Goal: Answer question/provide support: Answer question/provide support

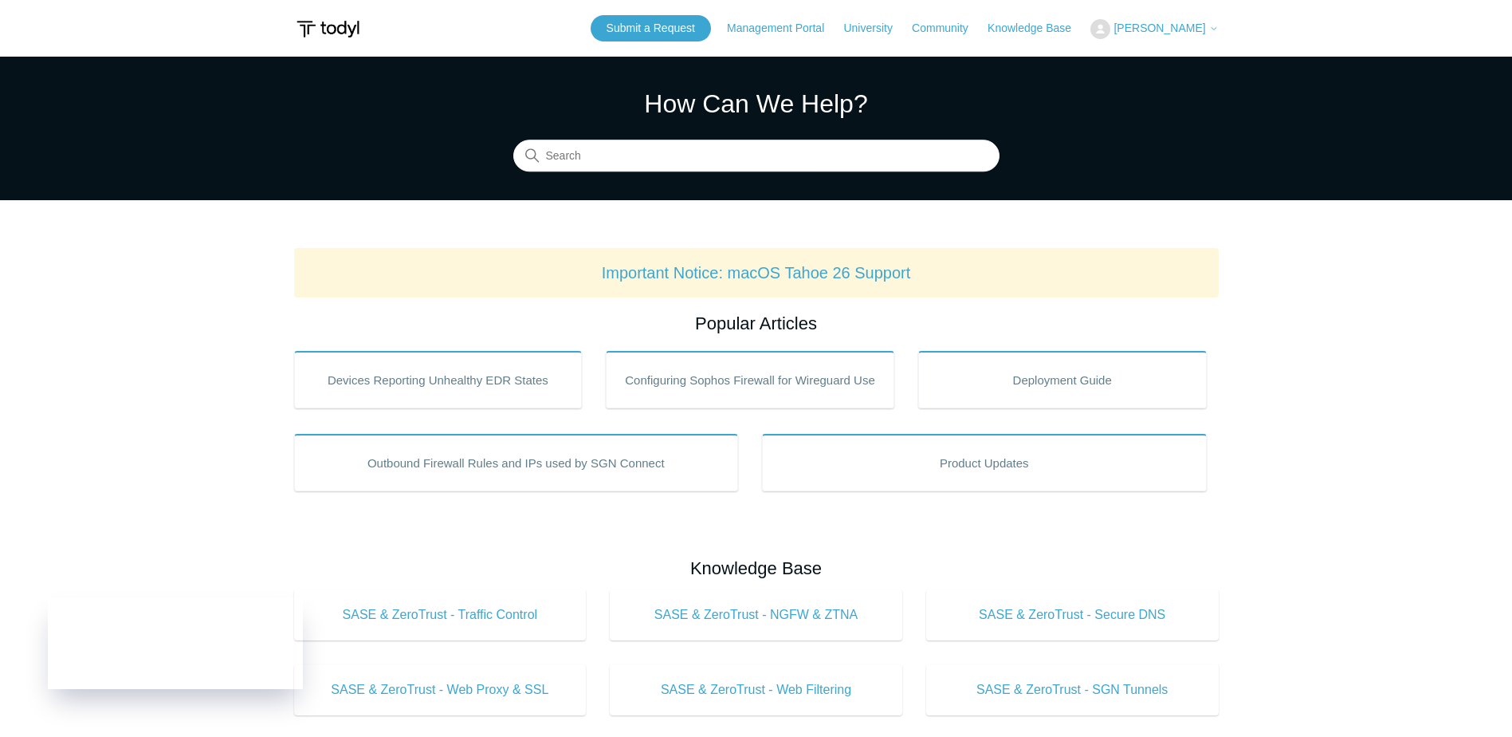
click at [1213, 26] on icon at bounding box center [1214, 29] width 10 height 10
click at [1197, 57] on link "My Support Requests" at bounding box center [1168, 63] width 155 height 28
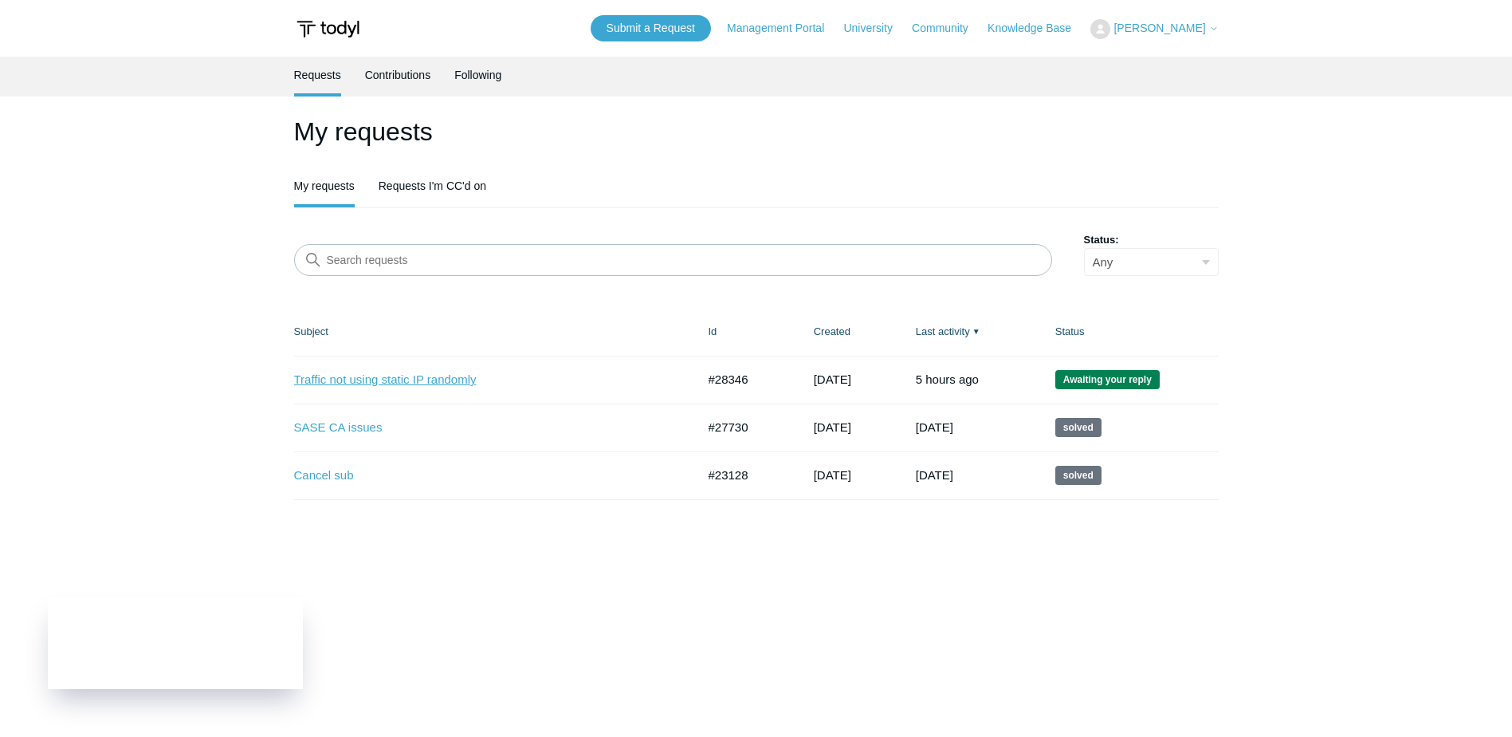
click at [450, 378] on link "Traffic not using static IP randomly" at bounding box center [483, 380] width 379 height 18
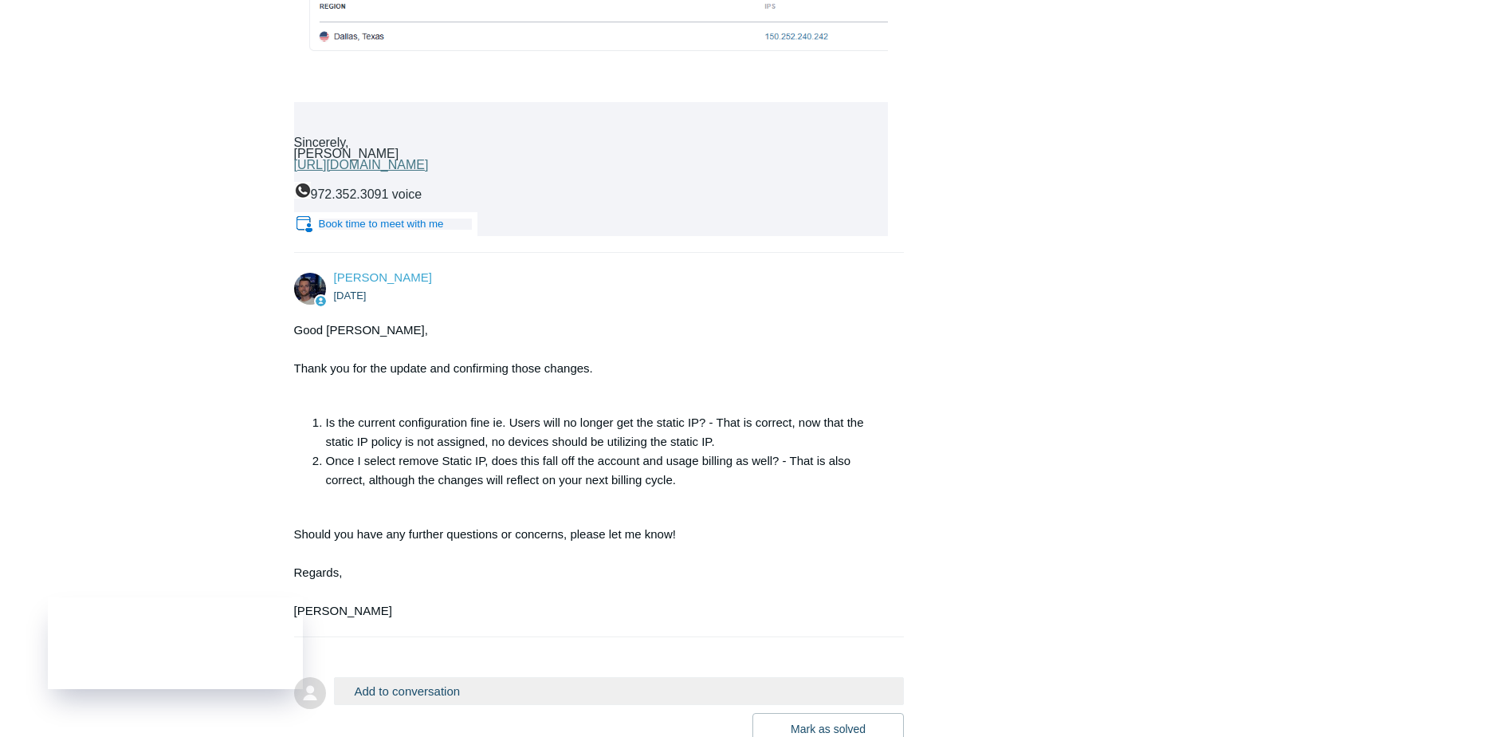
scroll to position [8920, 0]
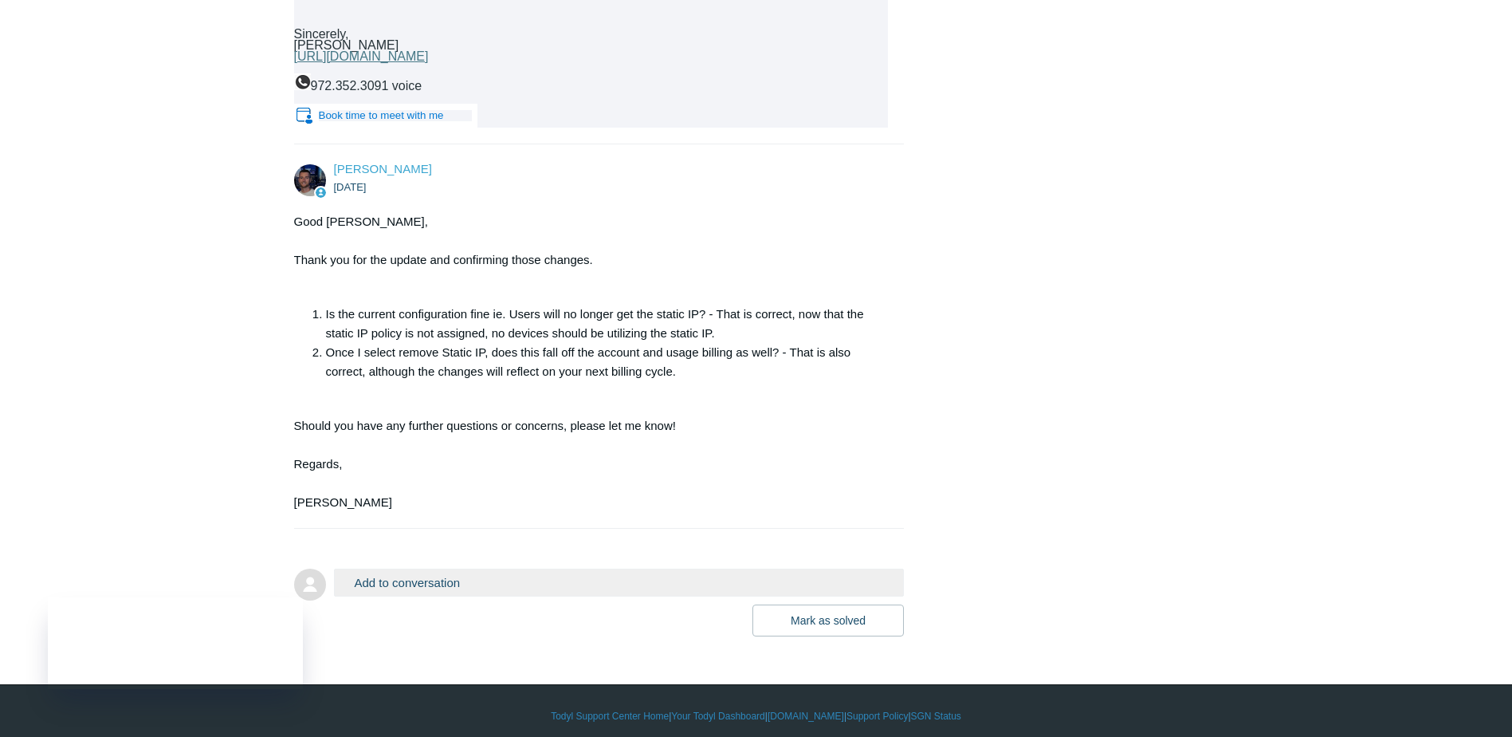
click at [631, 569] on button "Add to conversation" at bounding box center [619, 582] width 571 height 28
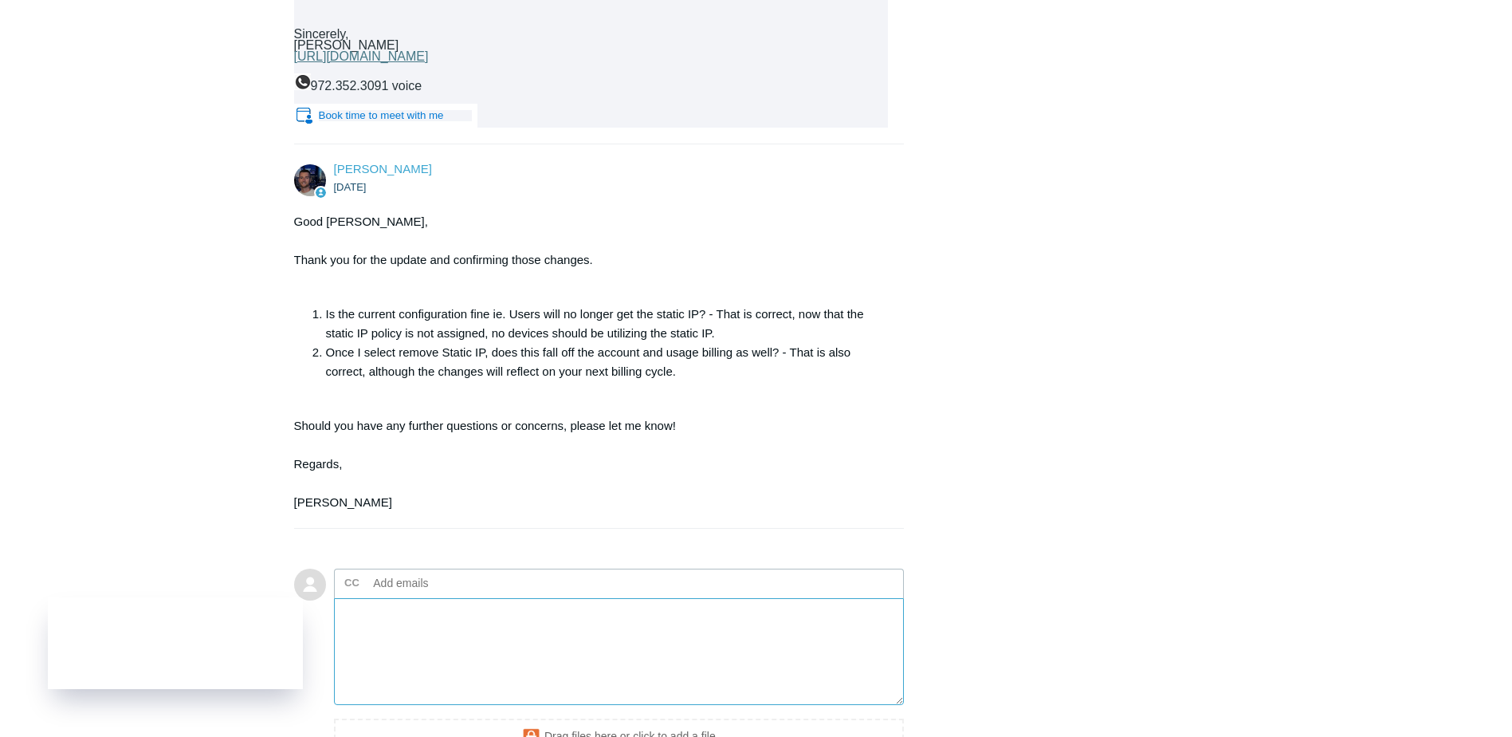
paste textarea "This is what I get when connected via the SGN client. It's almost as if DNS isn…"
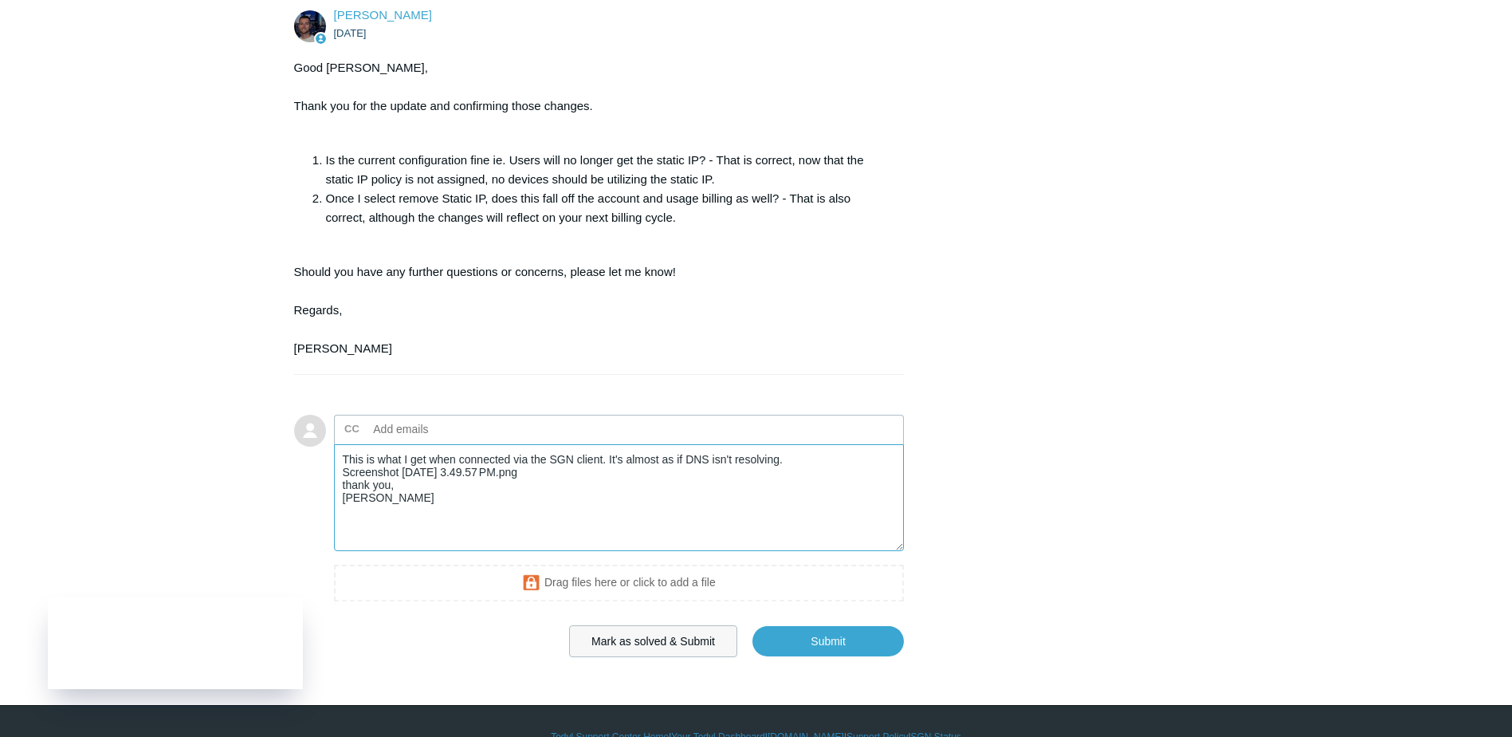
scroll to position [9079, 0]
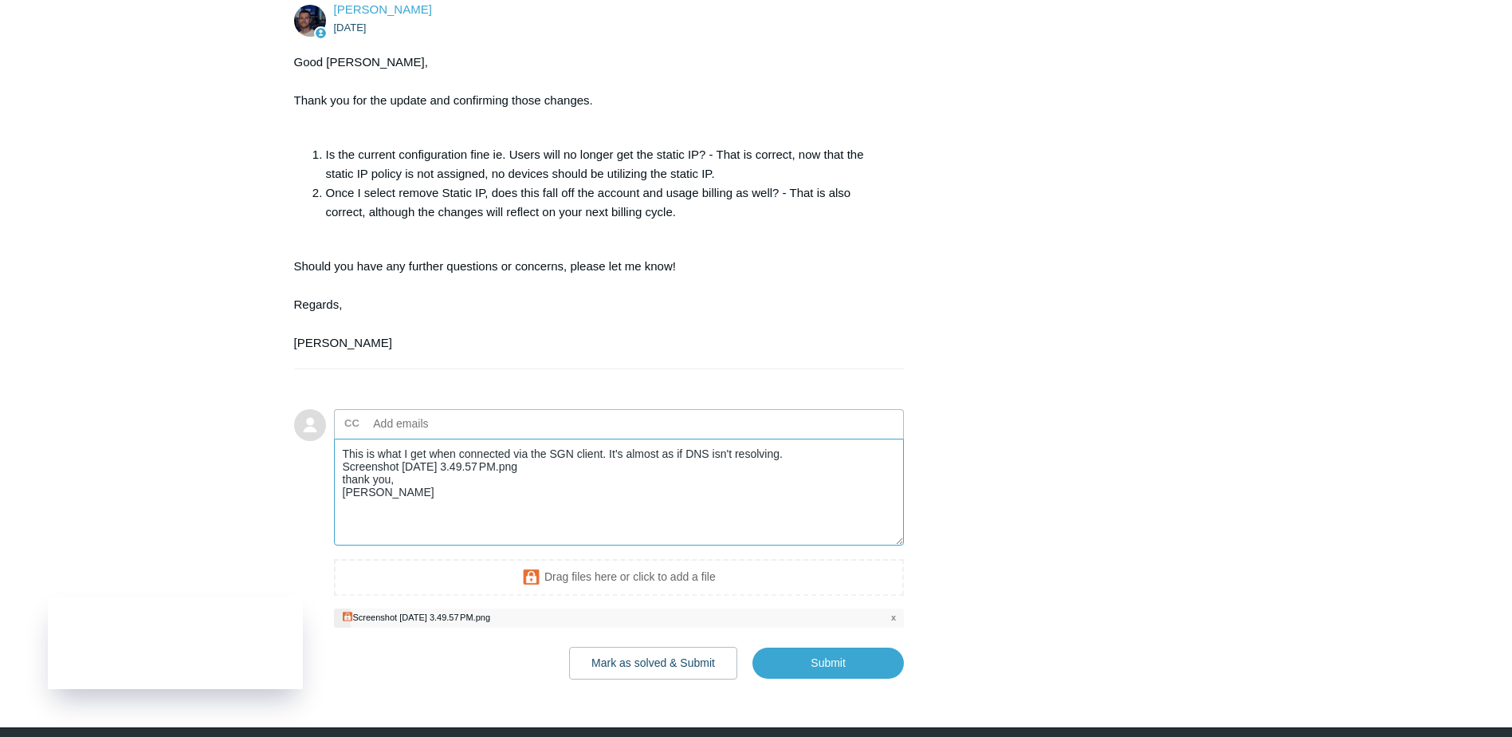
click at [339, 446] on textarea "This is what I get when connected via the SGN client. It's almost as if DNS isn…" at bounding box center [619, 492] width 571 height 108
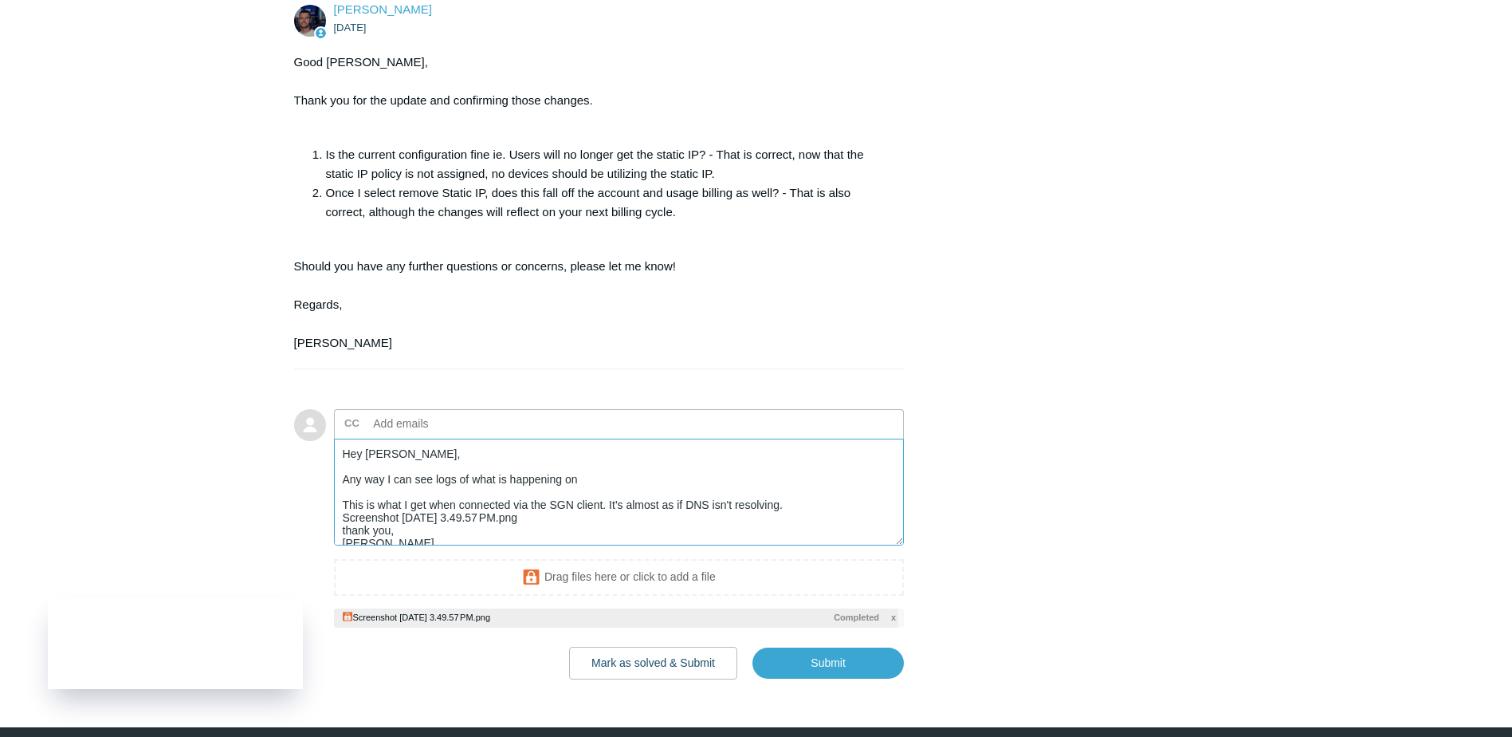
click at [620, 466] on textarea "Hey [PERSON_NAME], Any way I can see logs of what is happening on This is what …" at bounding box center [619, 492] width 571 height 108
paste textarea "Mac.lan-1"
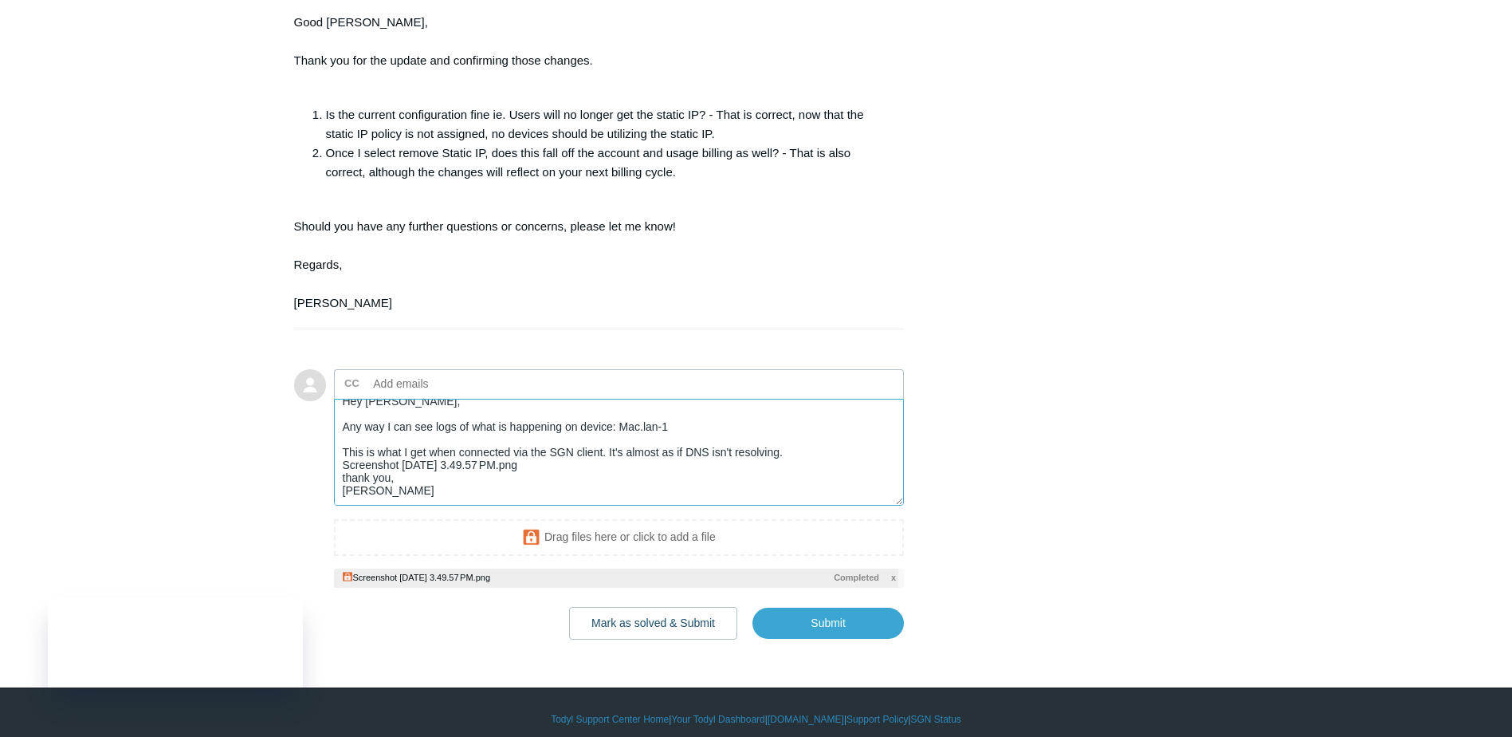
scroll to position [9122, 0]
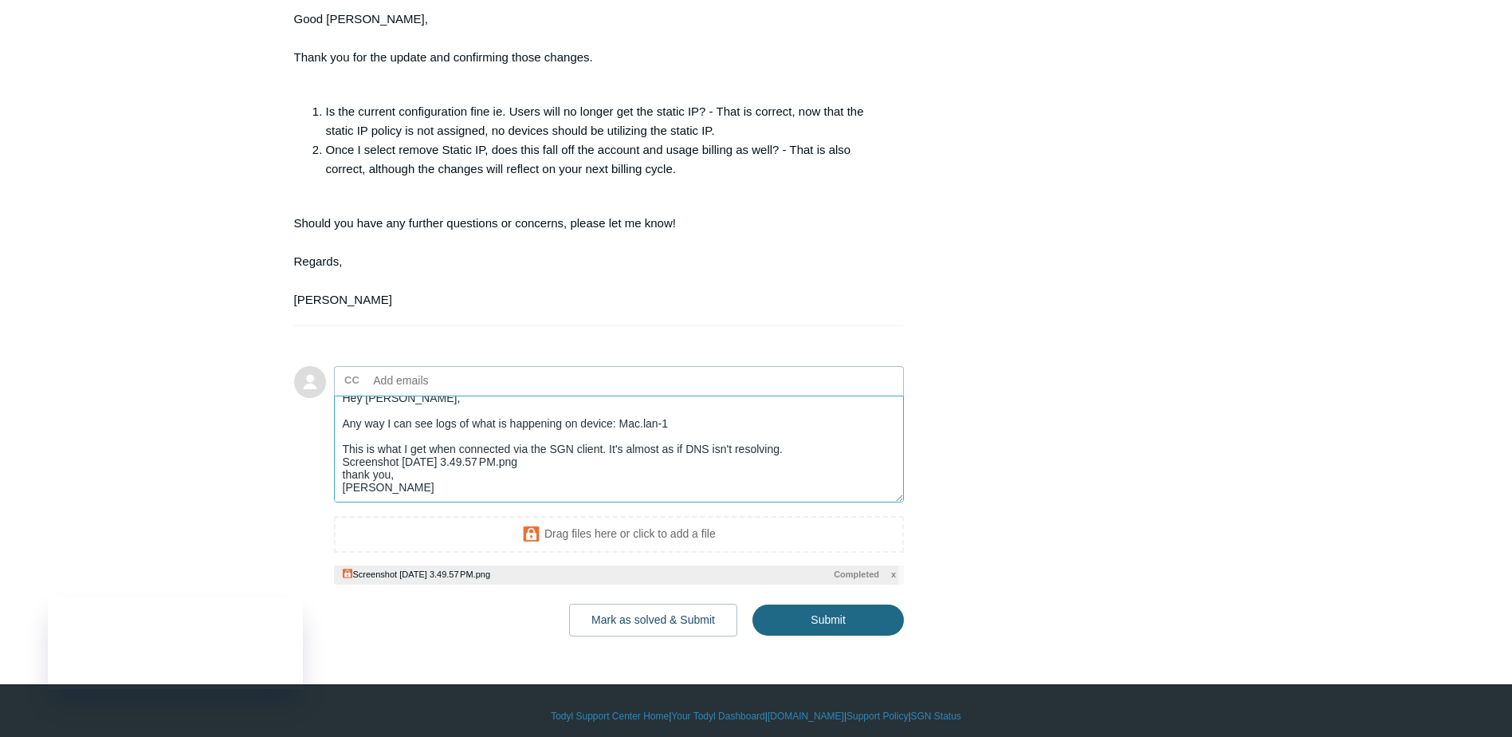
type textarea "Hey [PERSON_NAME], Any way I can see logs of what is happening on device: Mac.l…"
click at [824, 612] on input "Submit" at bounding box center [828, 620] width 151 height 32
